Goal: Entertainment & Leisure: Consume media (video, audio)

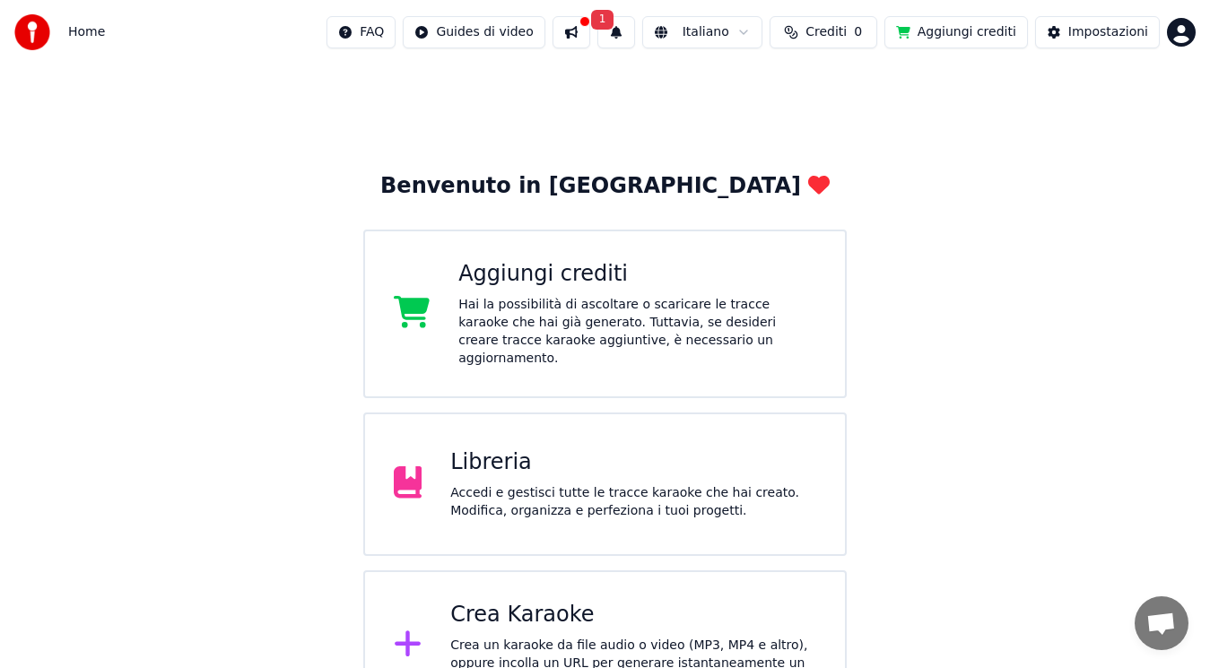
click at [646, 484] on div "Accedi e gestisci tutte le tracce karaoke che hai creato. Modifica, organizza e…" at bounding box center [633, 502] width 366 height 36
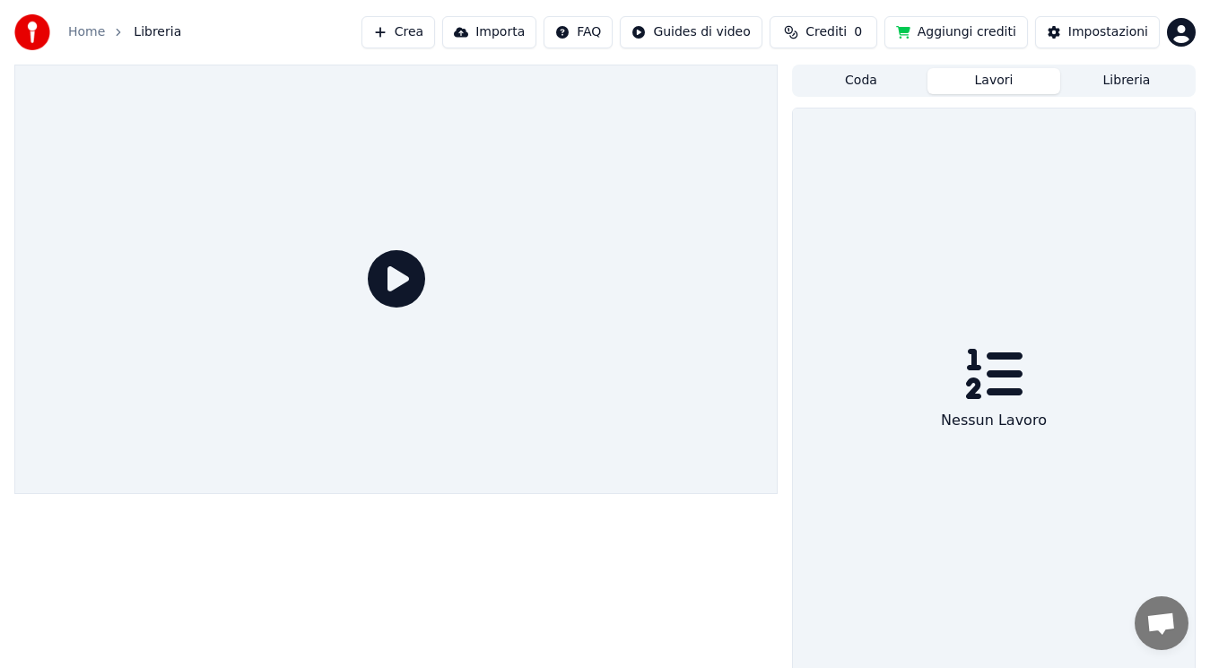
click at [994, 82] on button "Lavori" at bounding box center [993, 81] width 133 height 26
click at [870, 74] on button "Coda" at bounding box center [860, 81] width 133 height 26
click at [708, 24] on html "Home Libreria Crea Importa FAQ Guides di video Crediti 0 Aggiungi crediti Impos…" at bounding box center [605, 334] width 1210 height 668
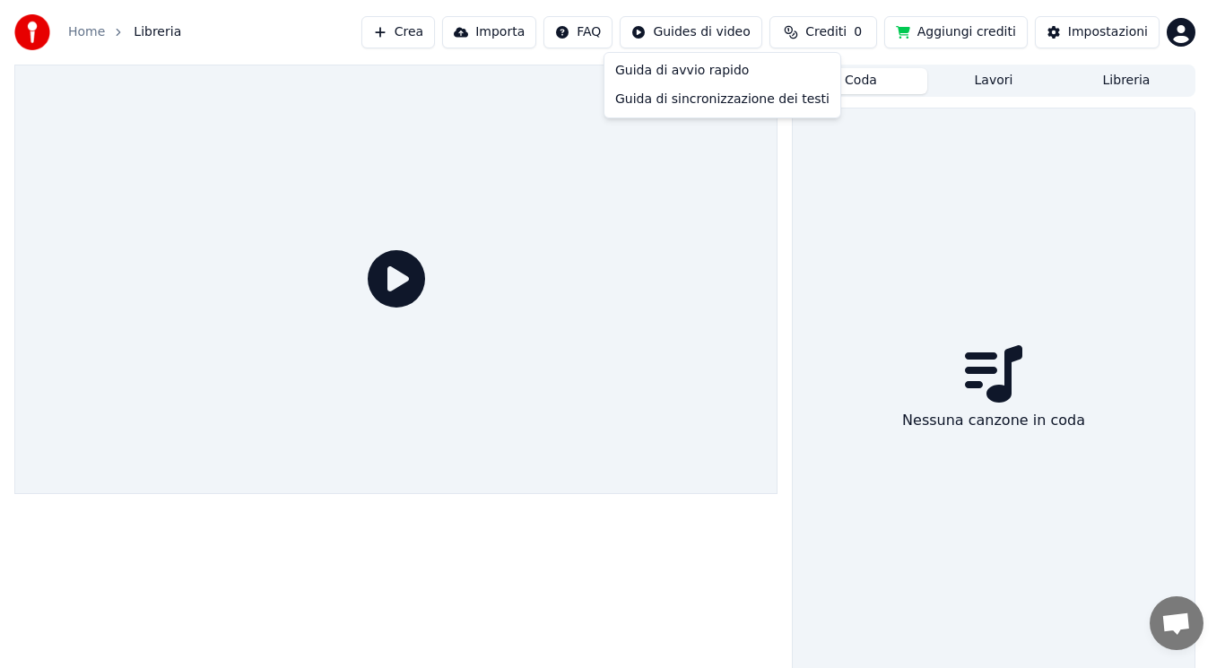
click at [1148, 76] on html "Home Libreria Crea Importa FAQ Guides di video Crediti 0 Aggiungi crediti Impos…" at bounding box center [612, 334] width 1225 height 668
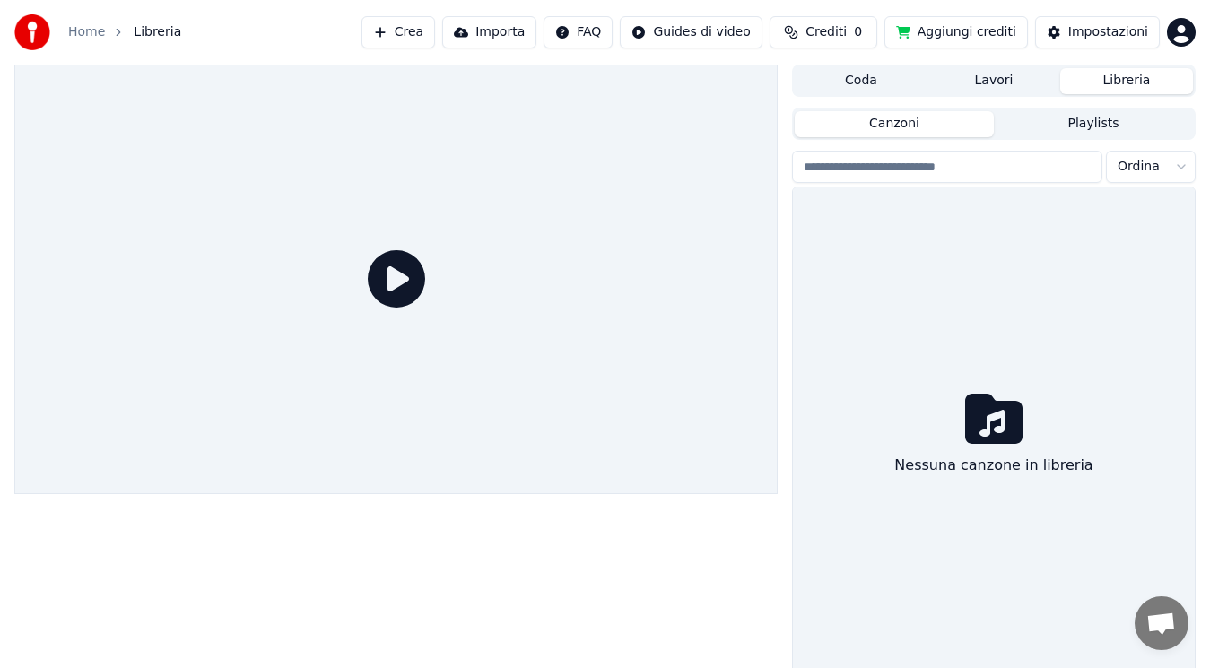
click at [1148, 76] on button "Libreria" at bounding box center [1126, 81] width 133 height 26
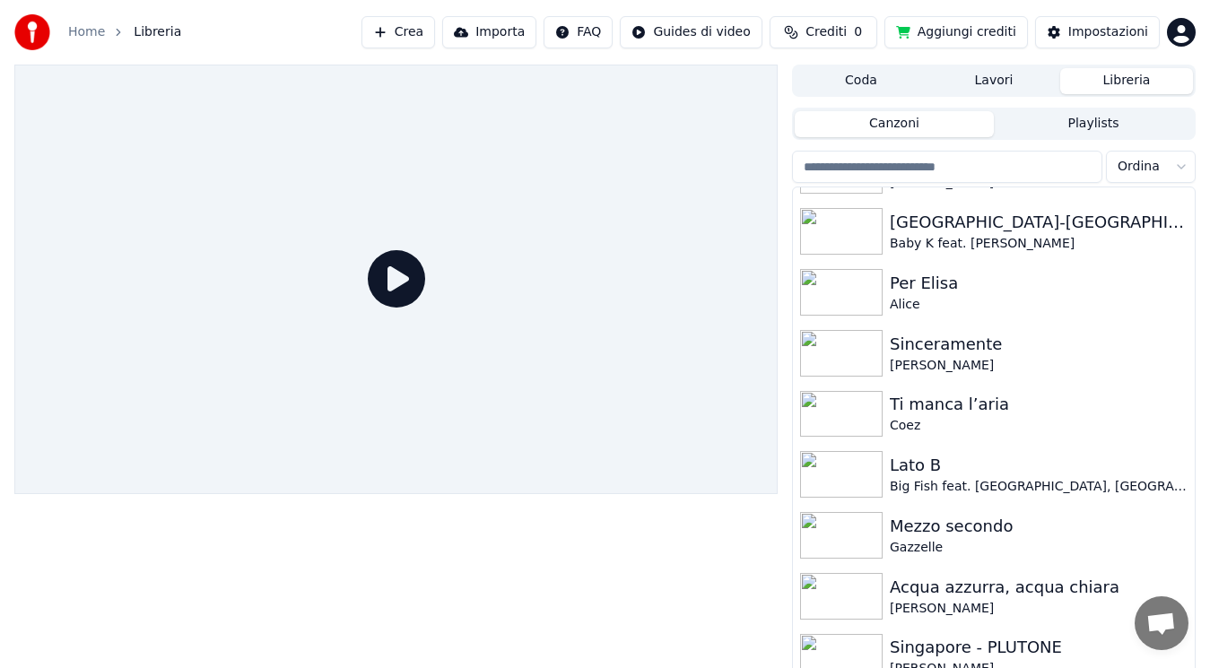
scroll to position [1824, 0]
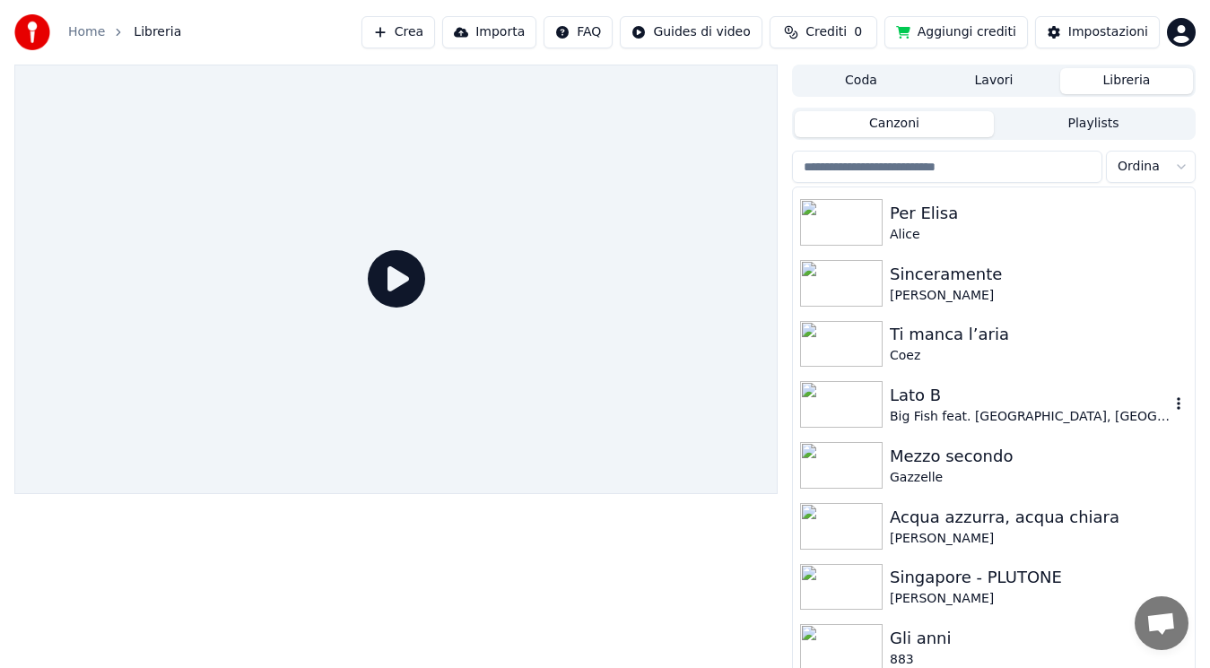
click at [1012, 409] on div "Big Fish feat. [GEOGRAPHIC_DATA], [GEOGRAPHIC_DATA]" at bounding box center [1030, 417] width 280 height 18
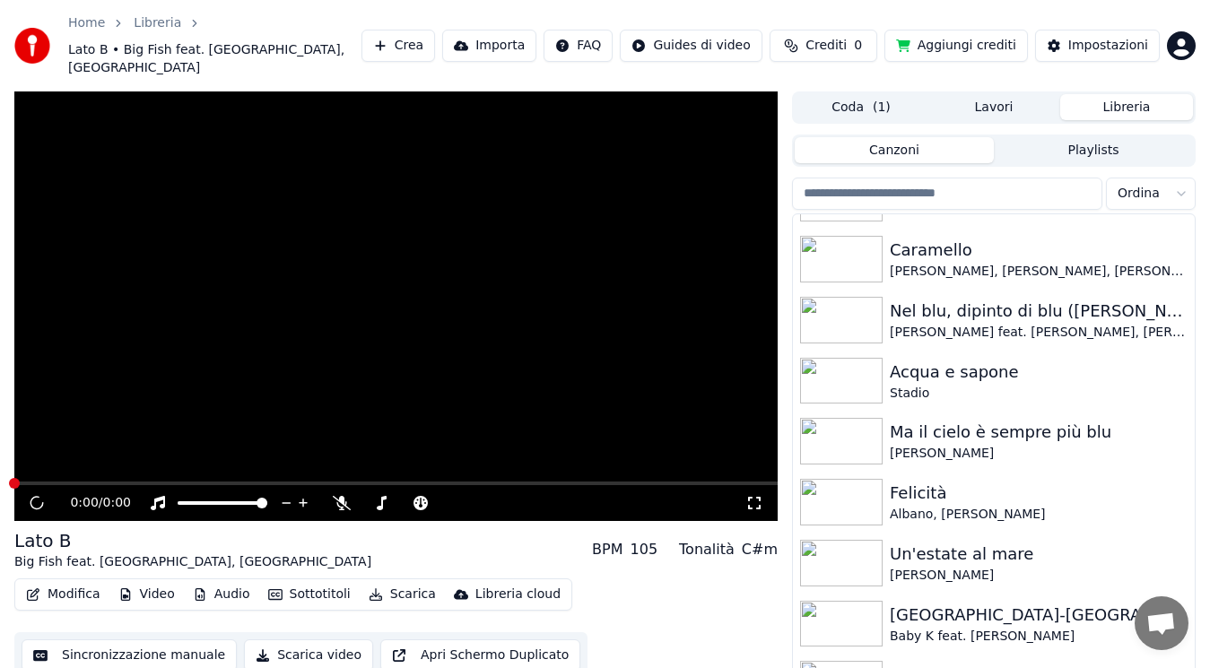
scroll to position [559, 0]
